Goal: Task Accomplishment & Management: Use online tool/utility

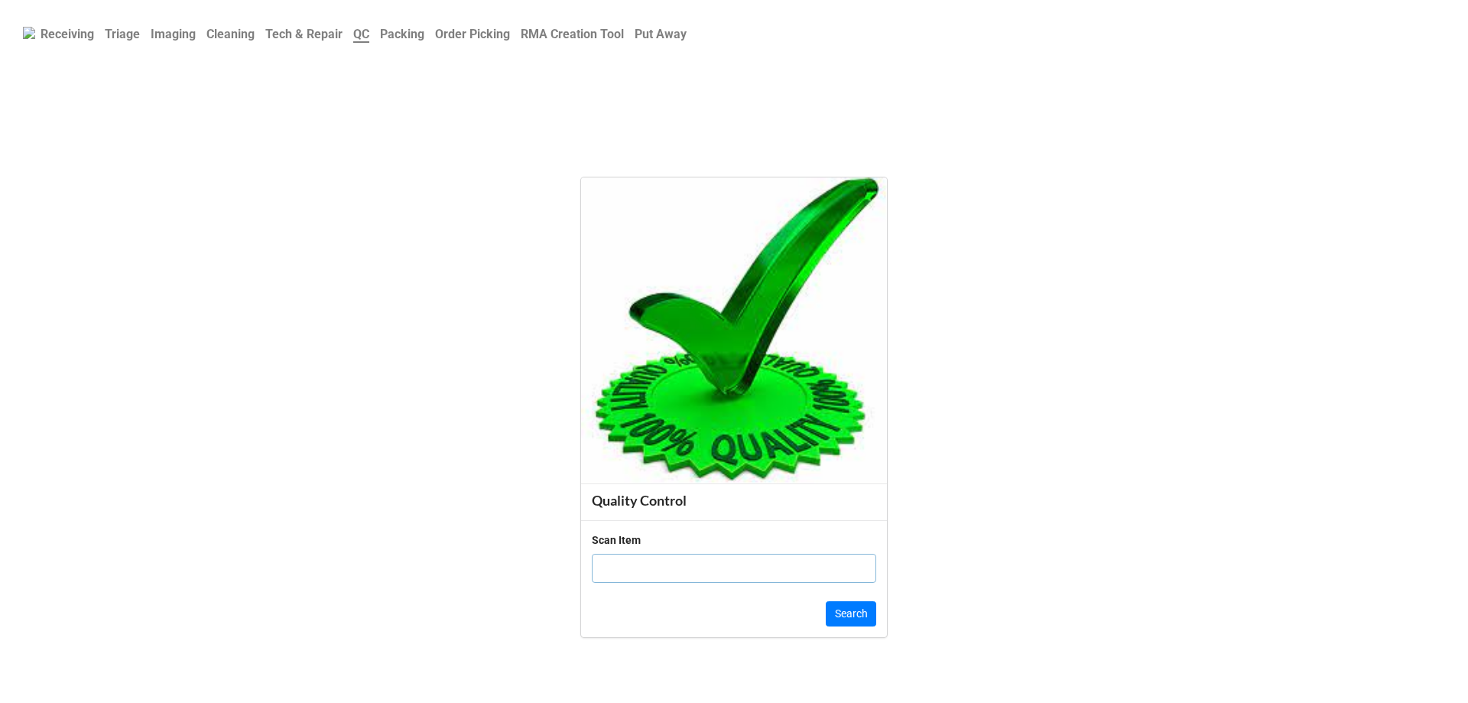
click at [475, 41] on b "Order Picking" at bounding box center [472, 34] width 75 height 15
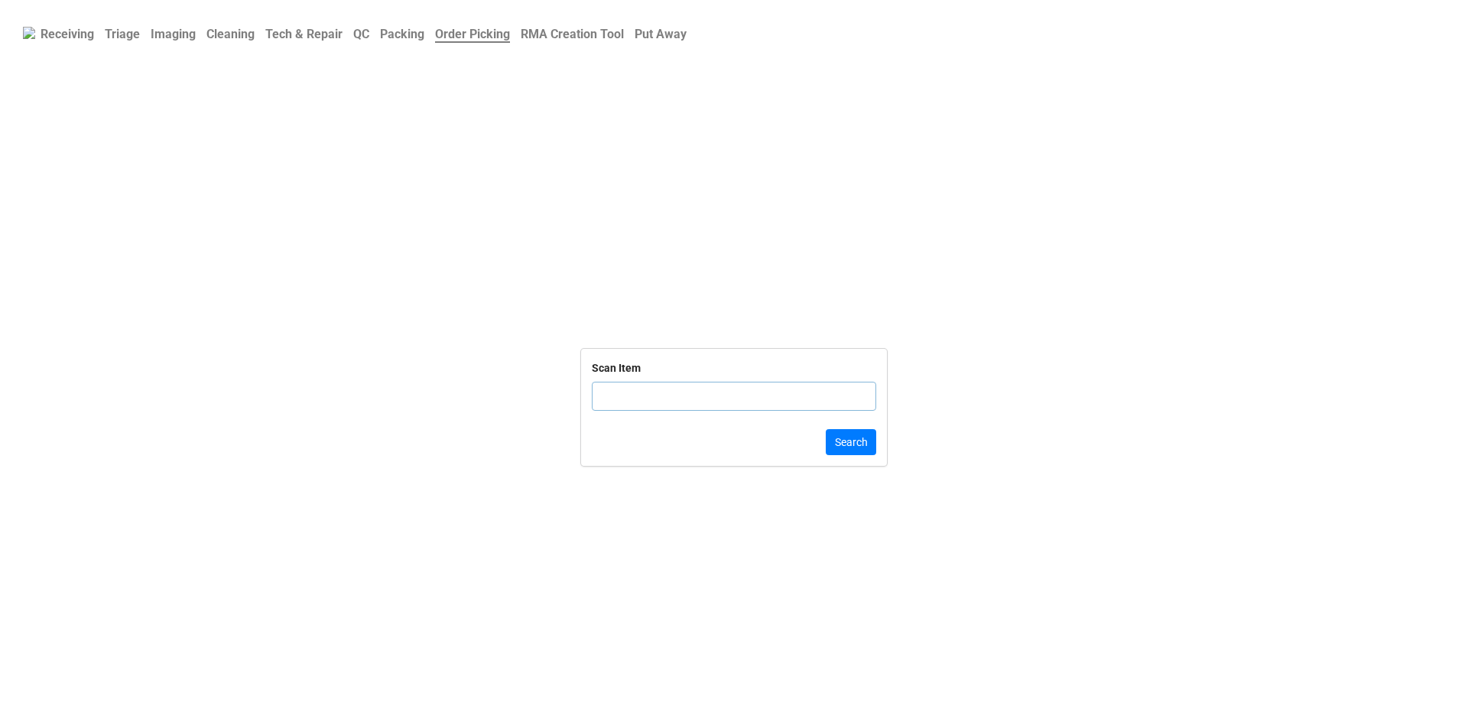
click at [699, 391] on input "text" at bounding box center [734, 395] width 284 height 29
click button "Search" at bounding box center [851, 442] width 50 height 26
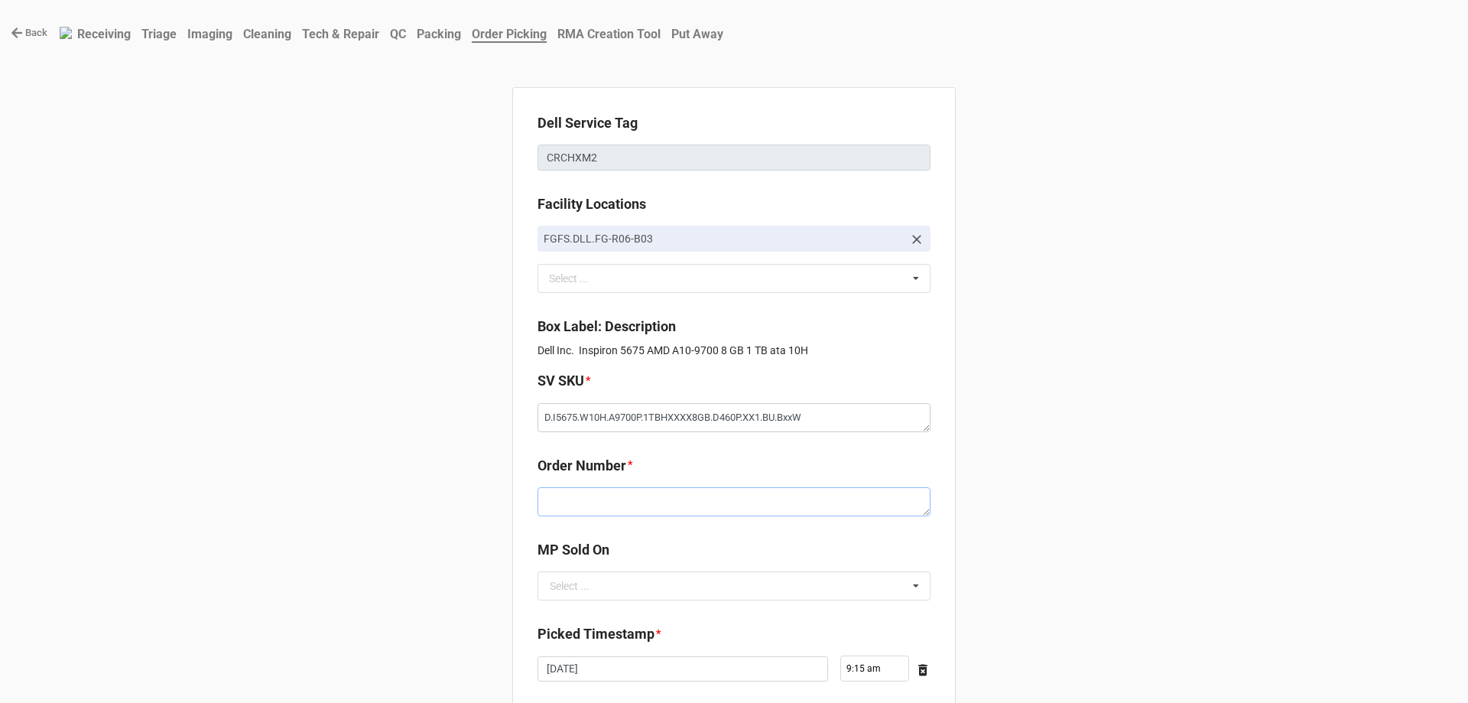
click at [589, 494] on textarea at bounding box center [733, 501] width 393 height 29
paste textarea "5033691"
type textarea "x"
type textarea "5033691"
click at [601, 576] on input "text" at bounding box center [734, 586] width 391 height 28
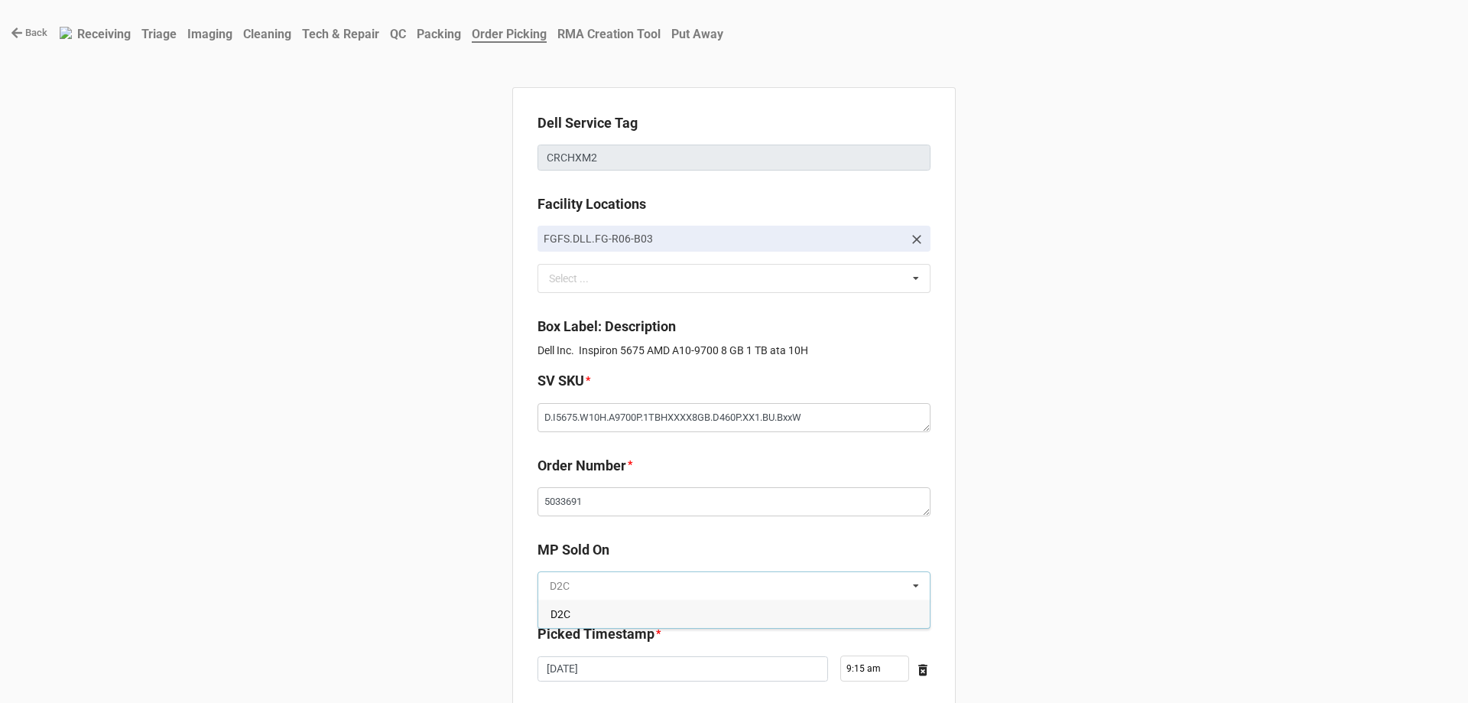
click at [601, 591] on input "text" at bounding box center [734, 586] width 391 height 28
click at [605, 609] on div "D2C" at bounding box center [733, 613] width 391 height 28
type textarea "x"
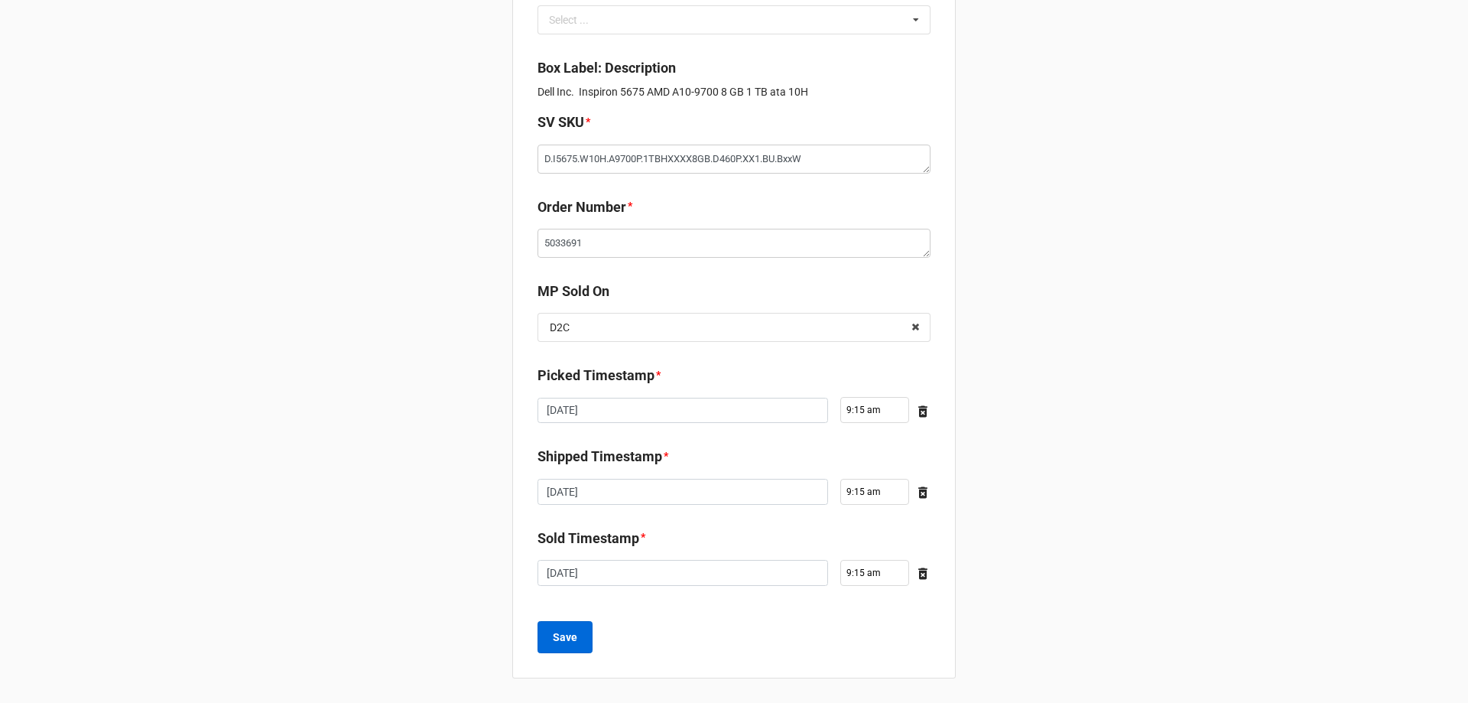
drag, startPoint x: 599, startPoint y: 641, endPoint x: 571, endPoint y: 650, distance: 28.8
click at [585, 647] on div "Save" at bounding box center [733, 637] width 393 height 32
click at [570, 650] on button "Save" at bounding box center [564, 637] width 55 height 32
